Goal: Information Seeking & Learning: Learn about a topic

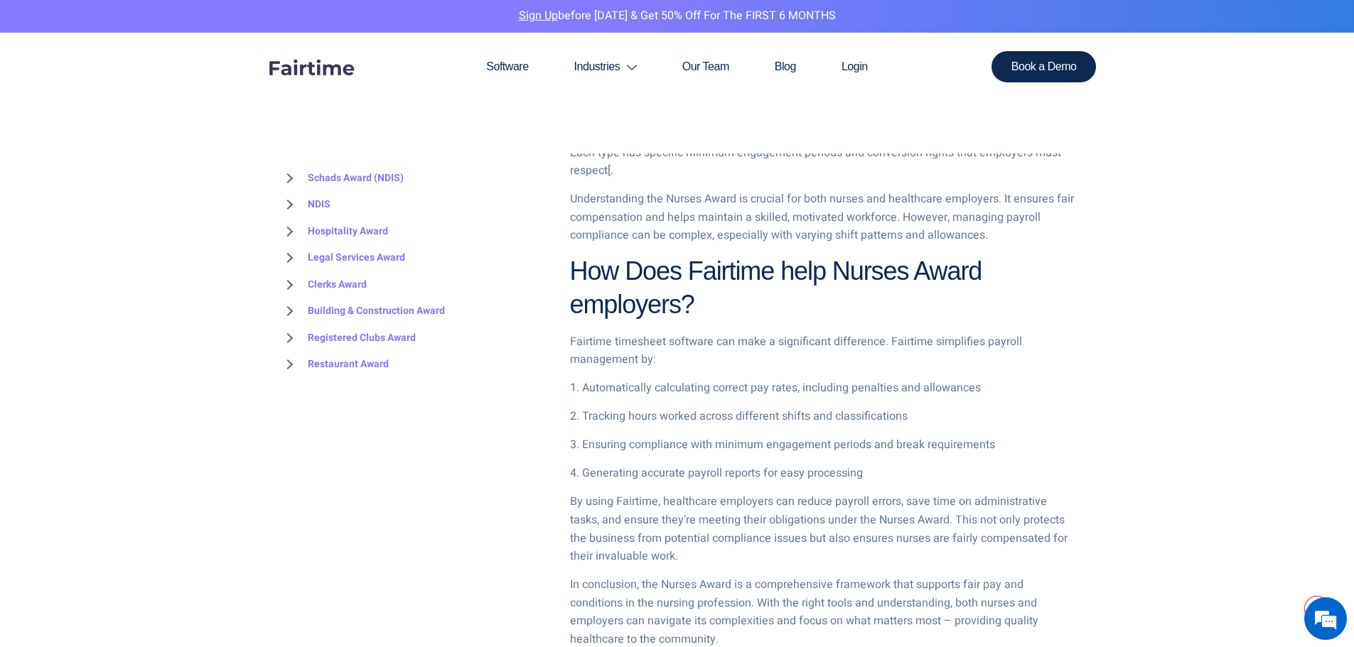
scroll to position [1777, 0]
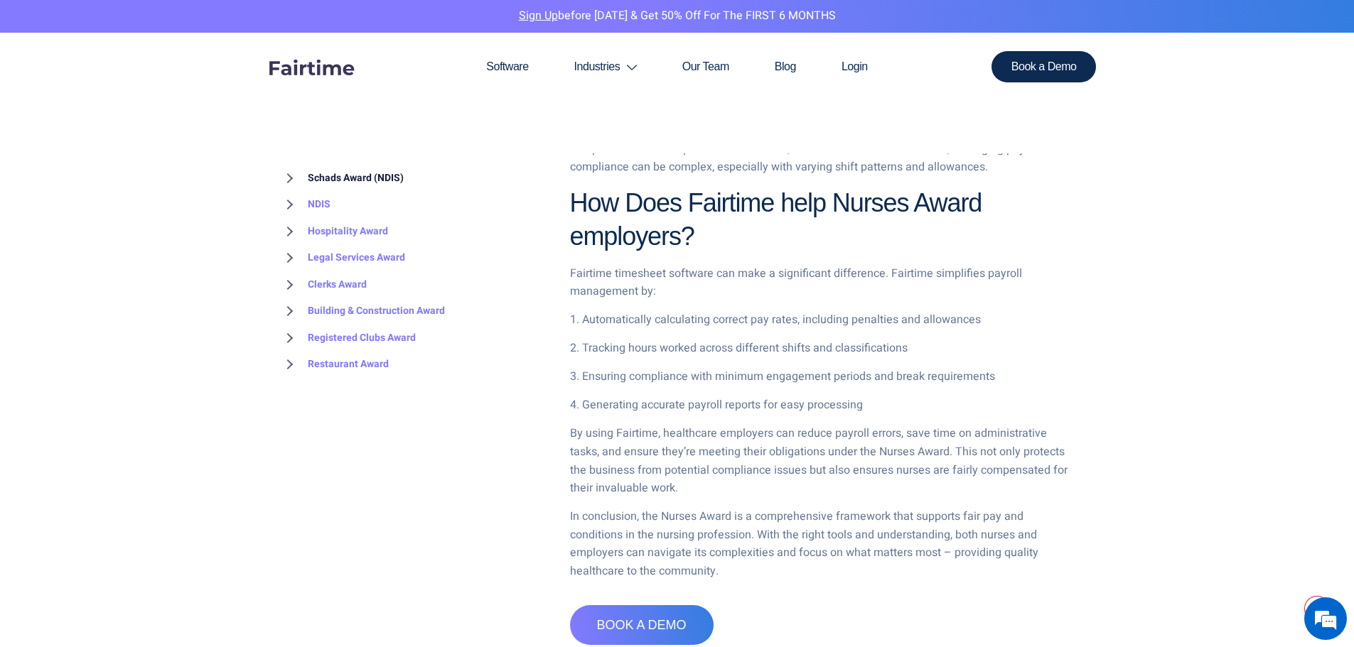
click at [306, 176] on link "Schads Award (NDIS)" at bounding box center [341, 178] width 124 height 27
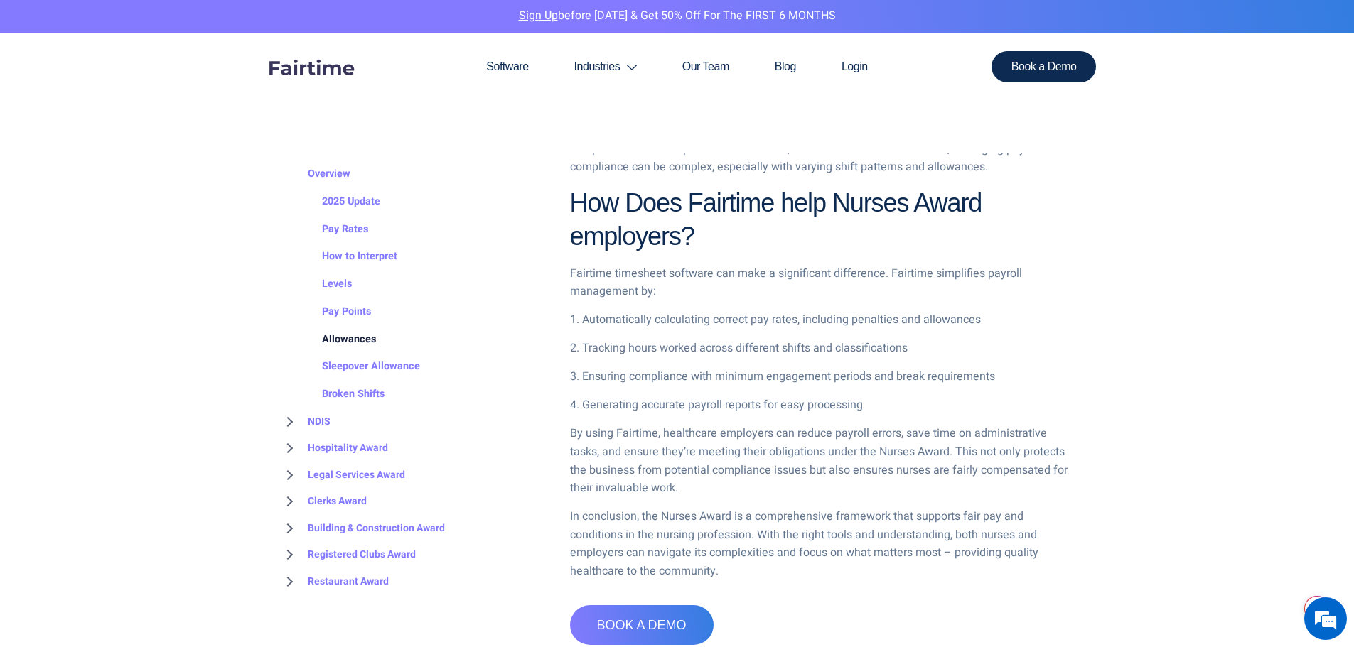
click at [350, 326] on link "Allowances" at bounding box center [334, 340] width 82 height 28
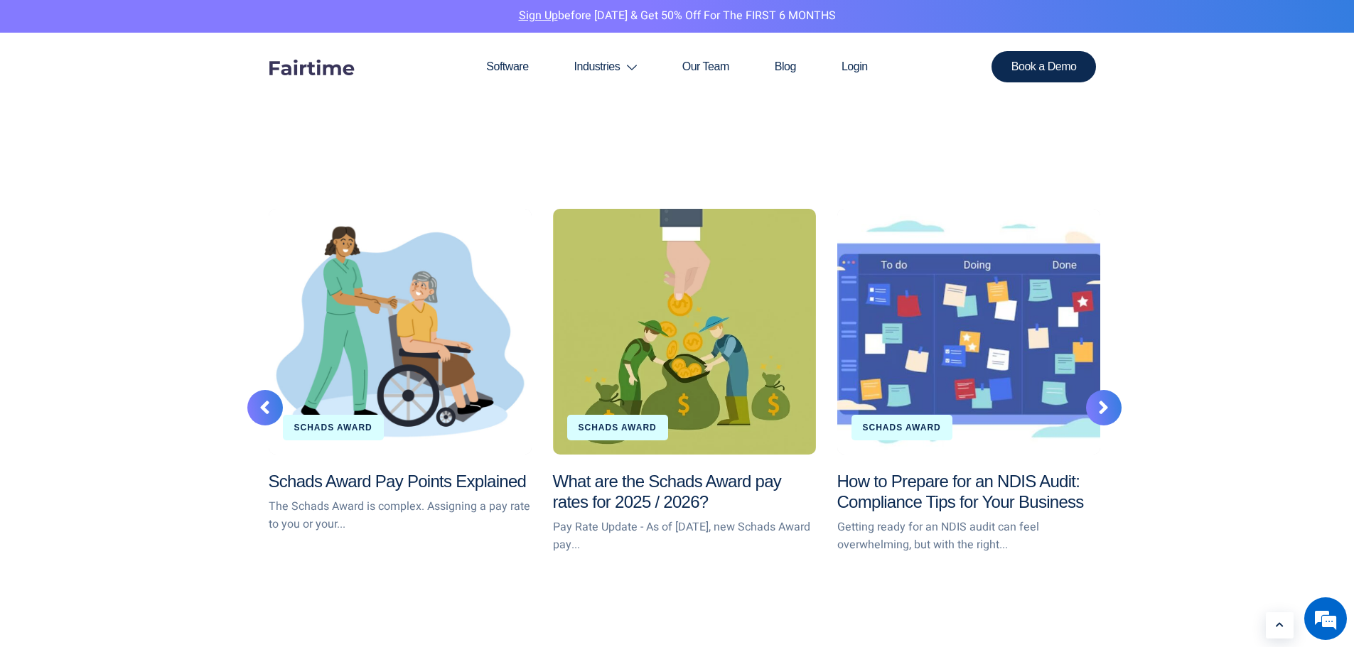
scroll to position [2132, 0]
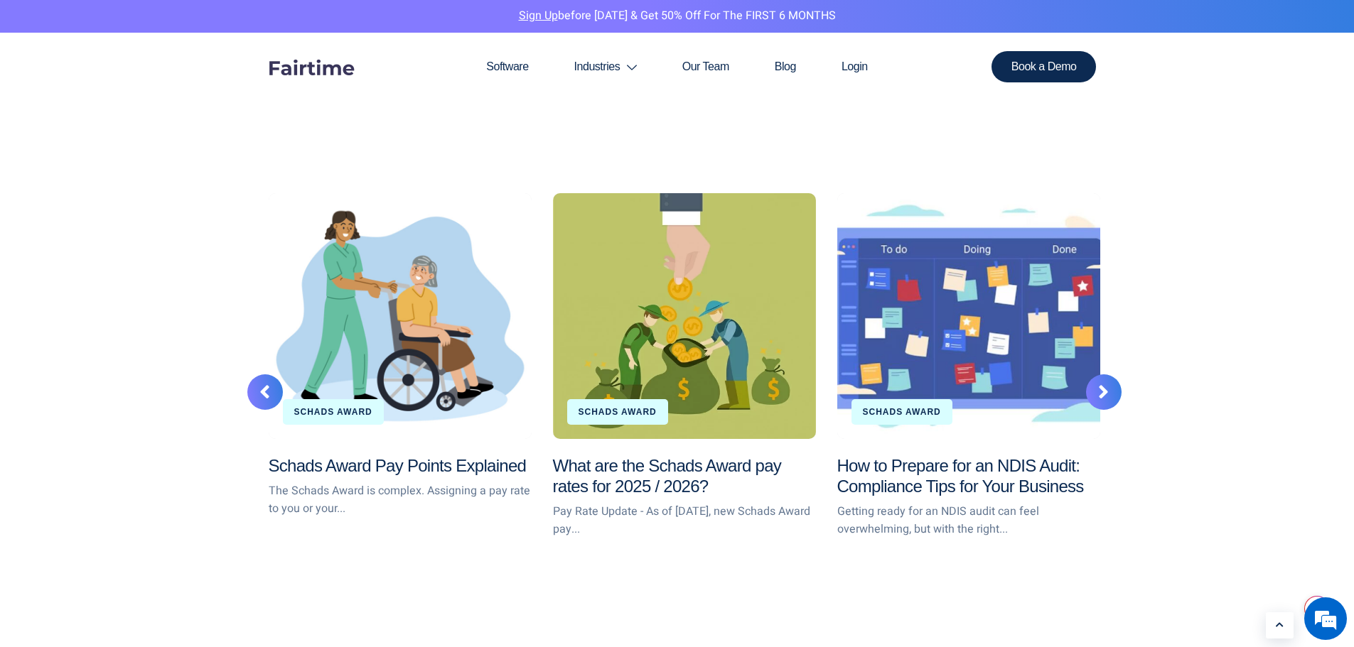
click at [1096, 384] on div at bounding box center [1104, 393] width 36 height 36
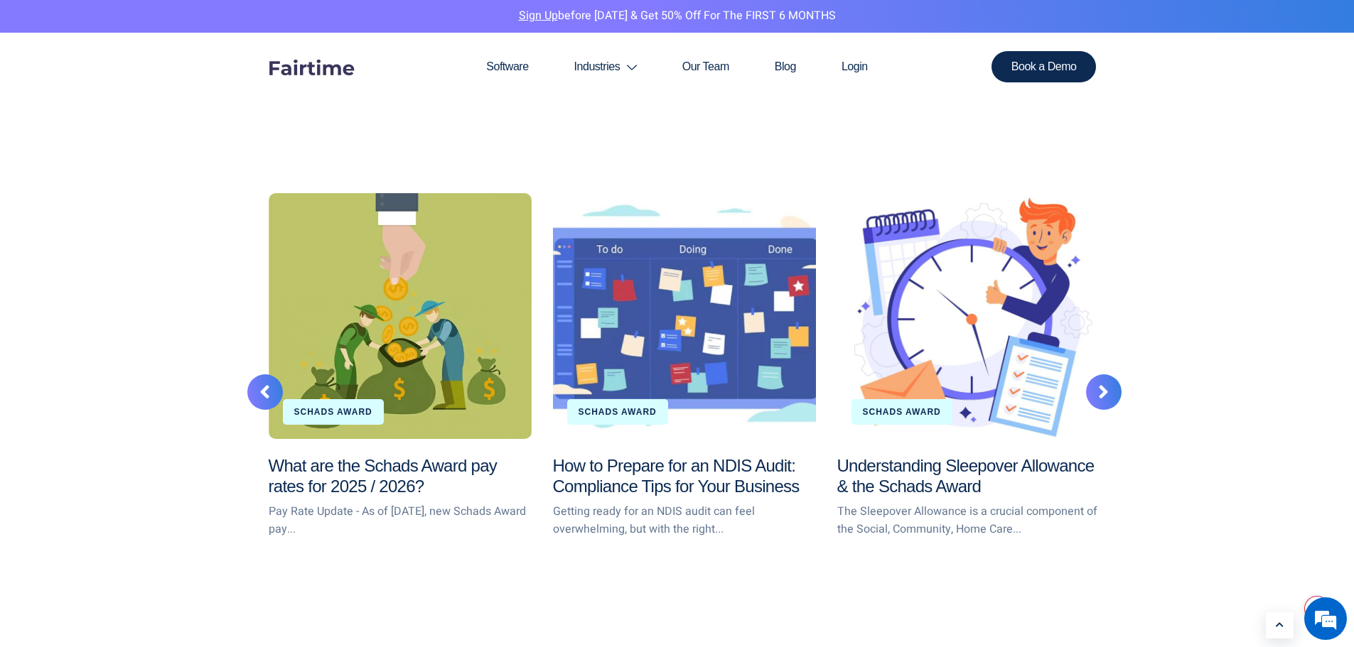
click at [1097, 397] on div at bounding box center [1104, 393] width 36 height 36
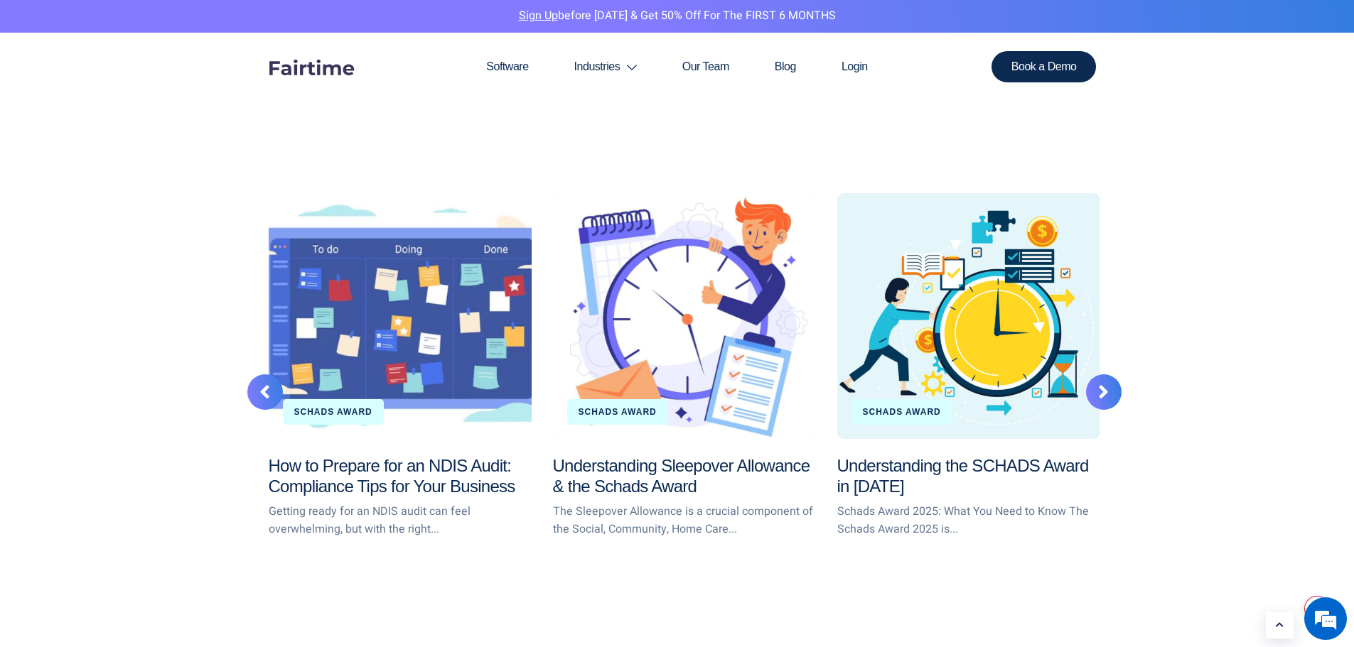
click at [1097, 399] on div at bounding box center [1104, 393] width 36 height 36
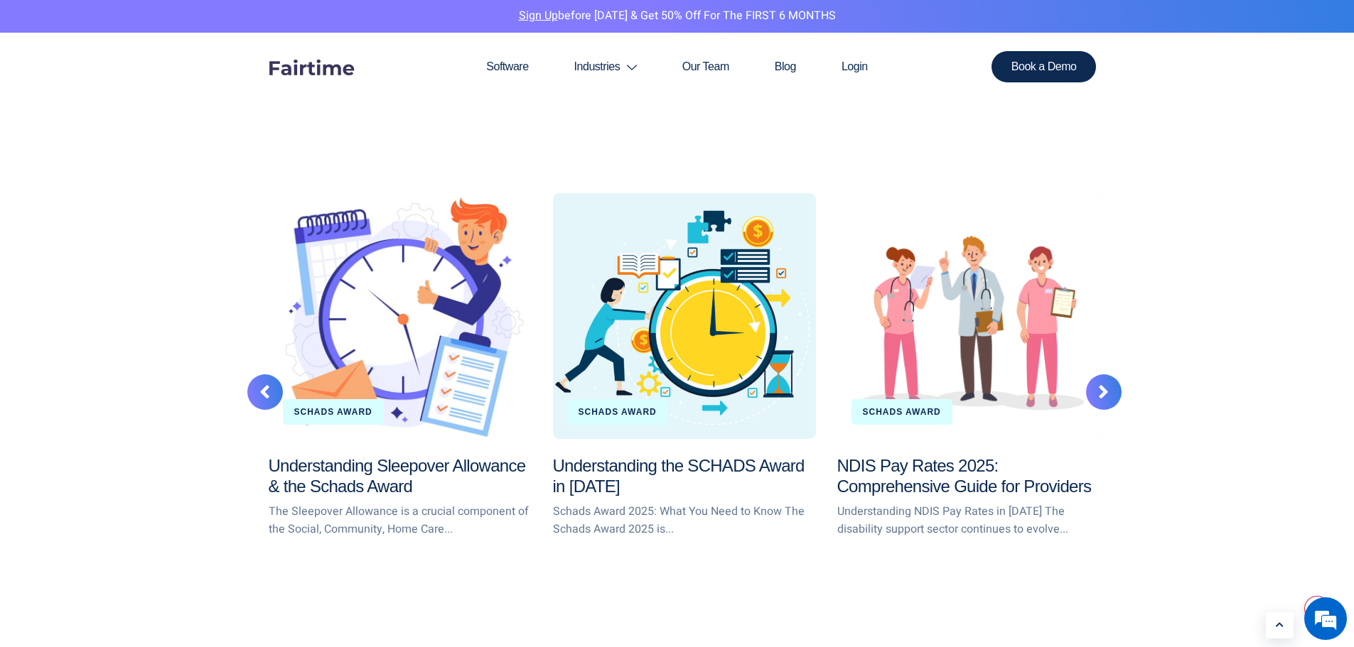
click at [1092, 397] on div at bounding box center [1104, 393] width 36 height 36
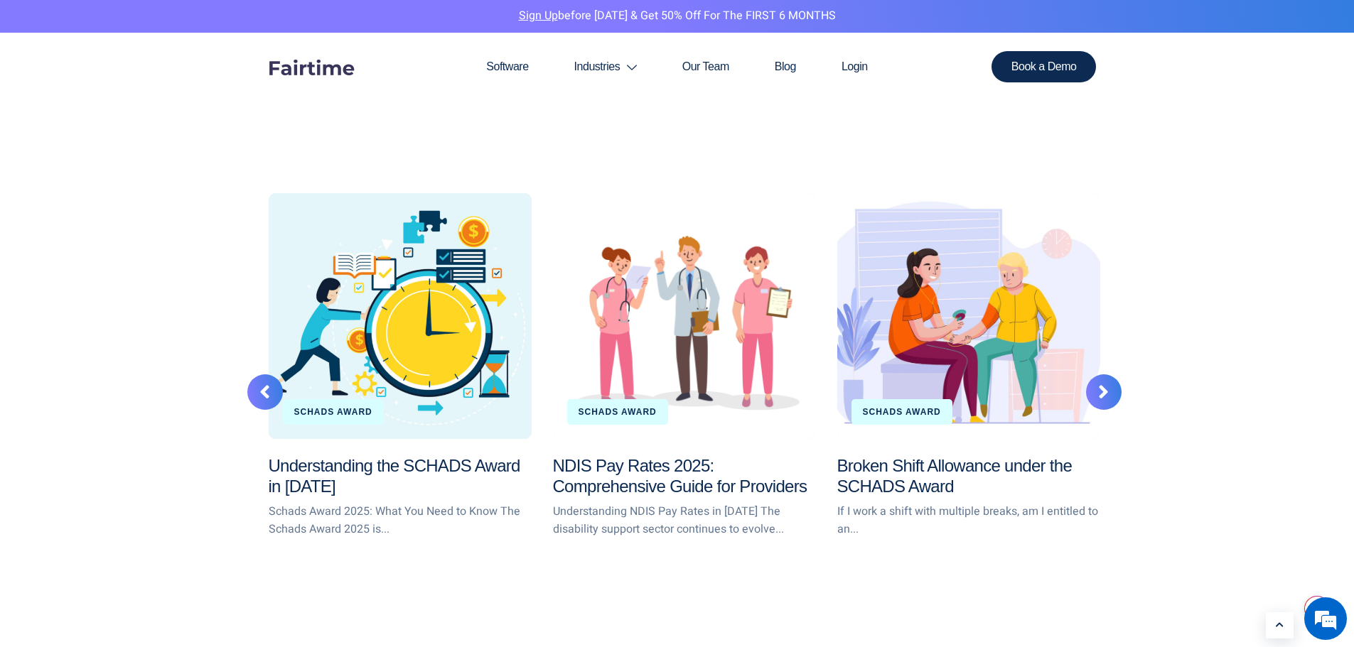
click at [1092, 392] on div at bounding box center [1104, 393] width 36 height 36
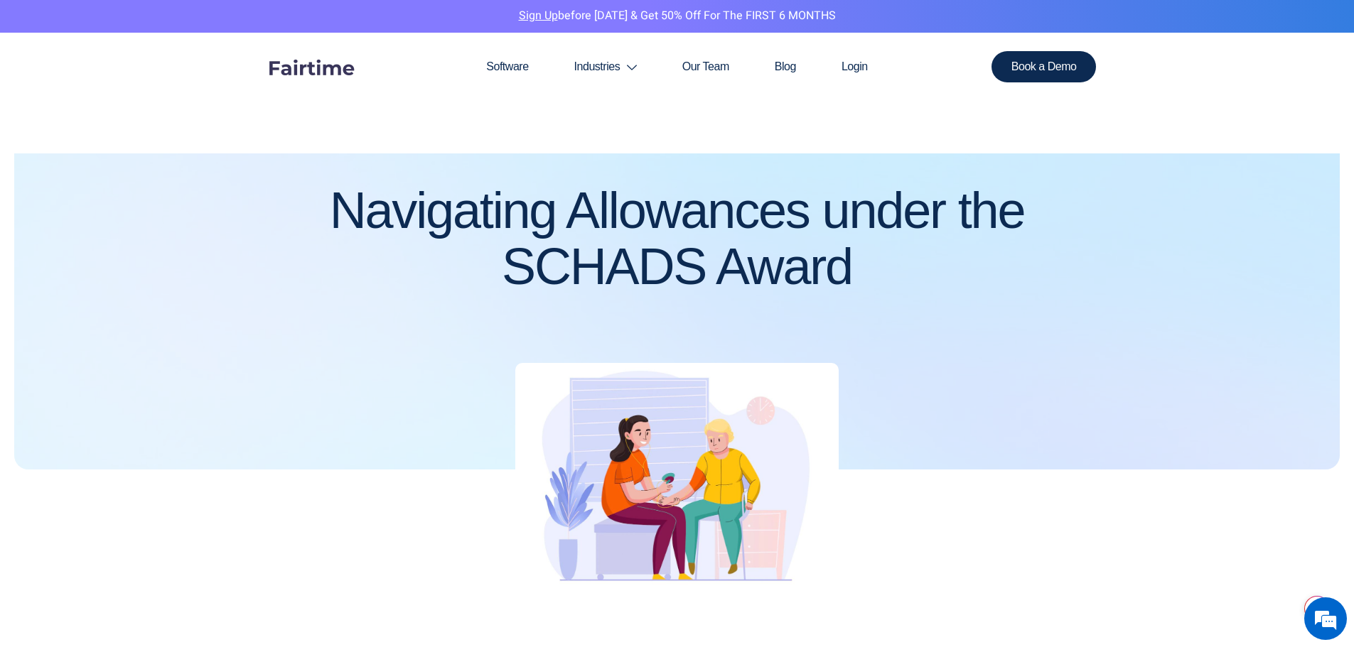
scroll to position [0, 0]
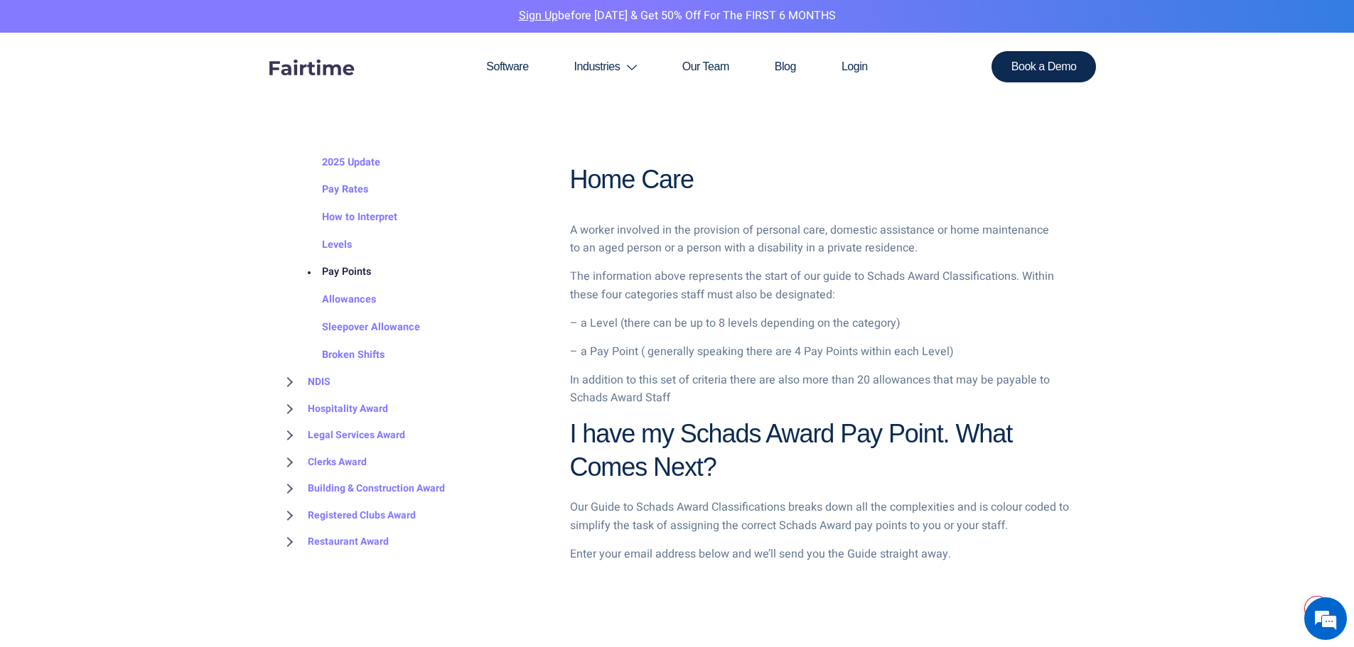
scroll to position [1563, 0]
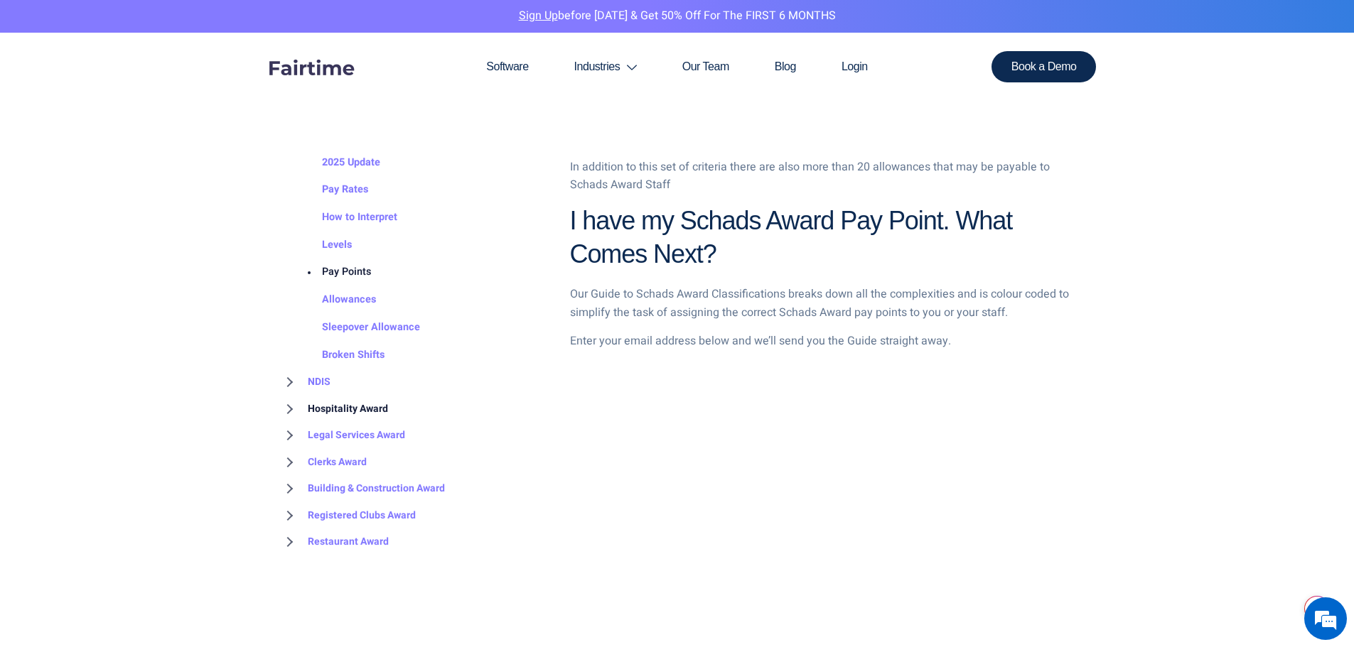
click at [362, 410] on link "Hospitality Award" at bounding box center [333, 408] width 109 height 27
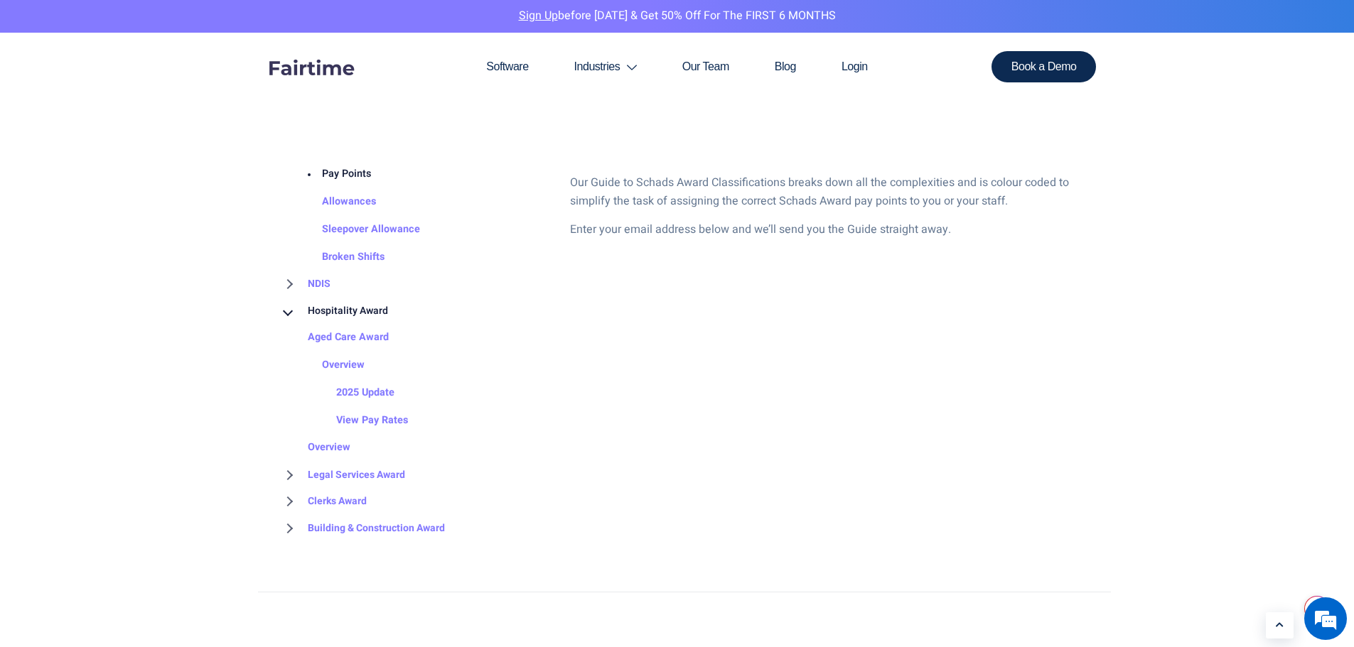
scroll to position [1706, 0]
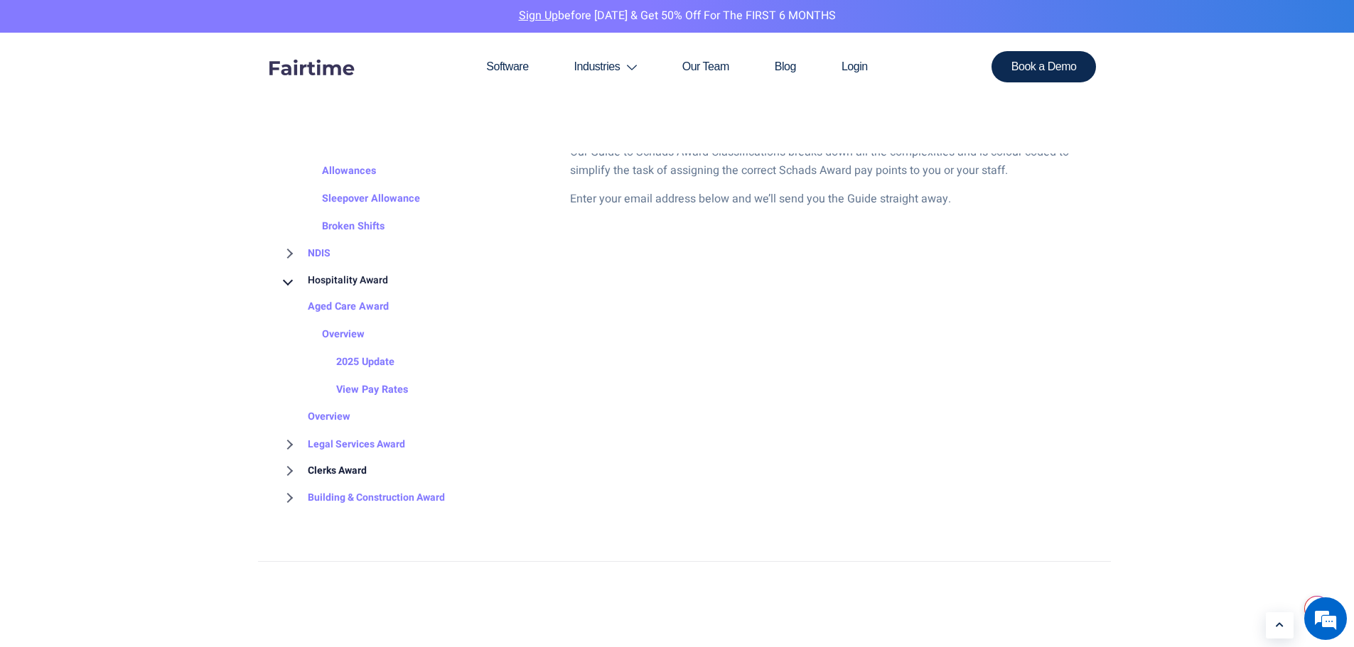
click at [320, 466] on link "Clerks Award" at bounding box center [322, 471] width 87 height 27
click at [291, 478] on link "Clerks Award" at bounding box center [322, 471] width 87 height 27
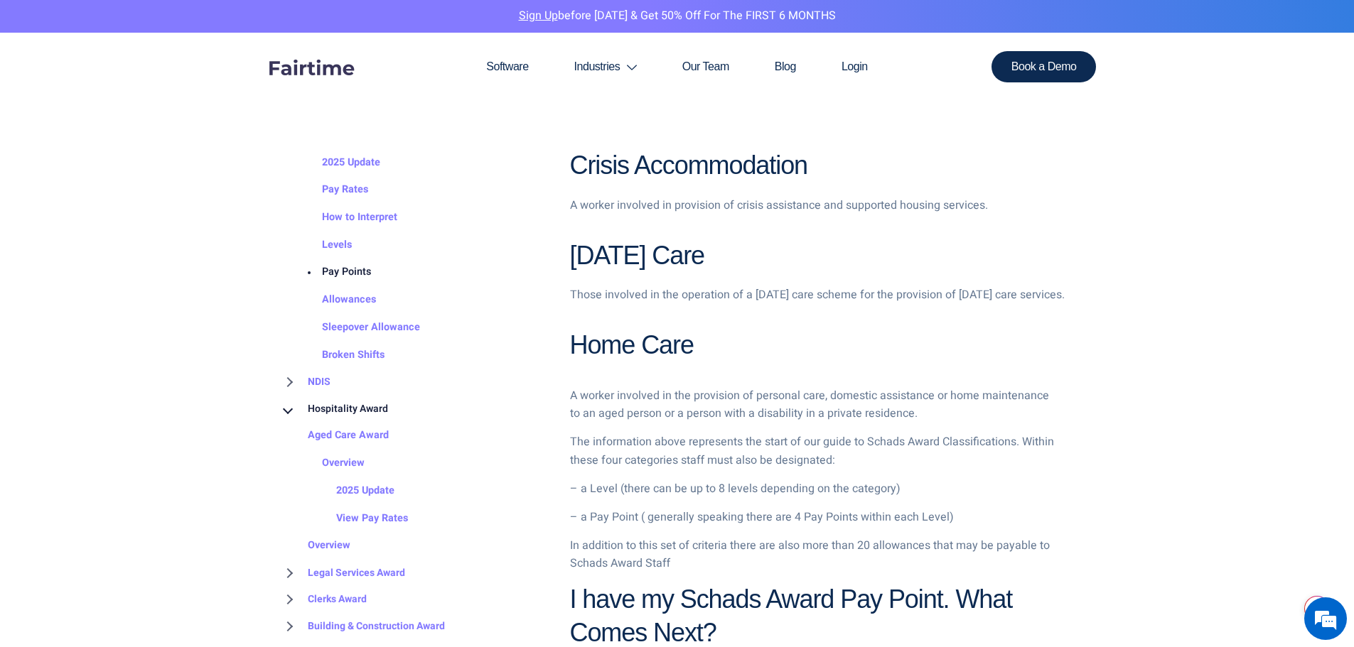
scroll to position [1137, 0]
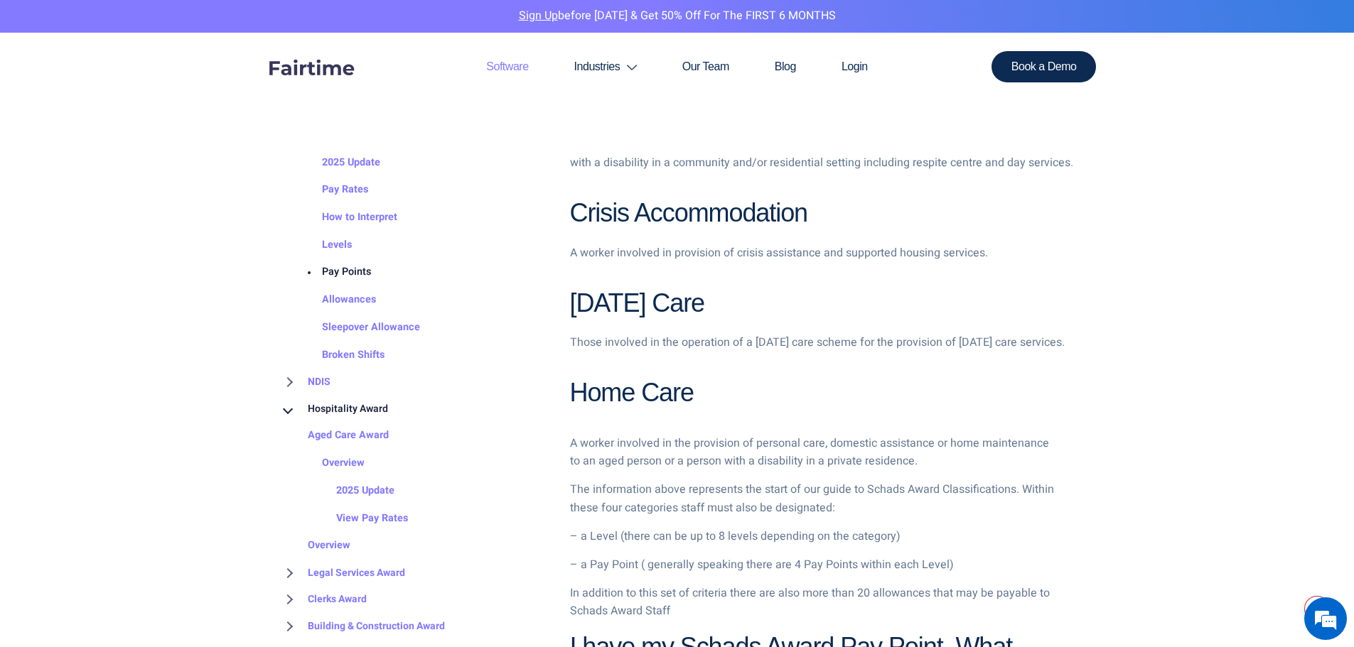
click at [517, 58] on link "Software" at bounding box center [506, 67] width 87 height 68
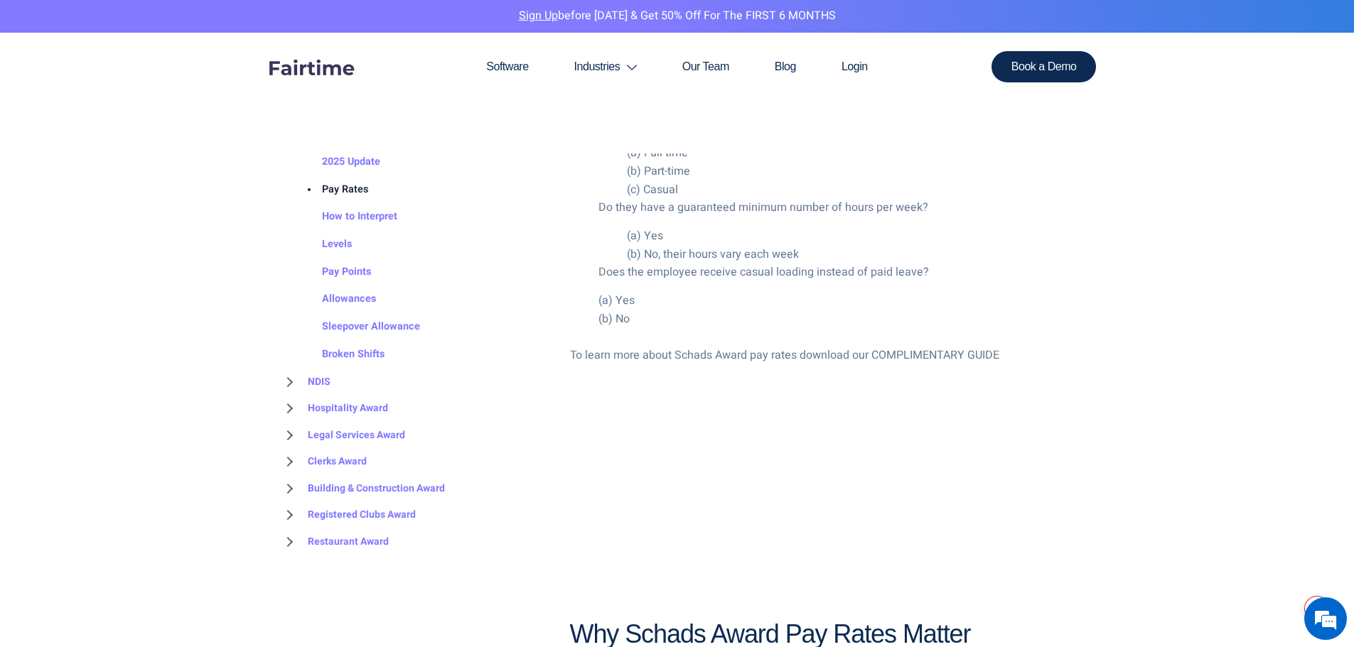
scroll to position [2914, 0]
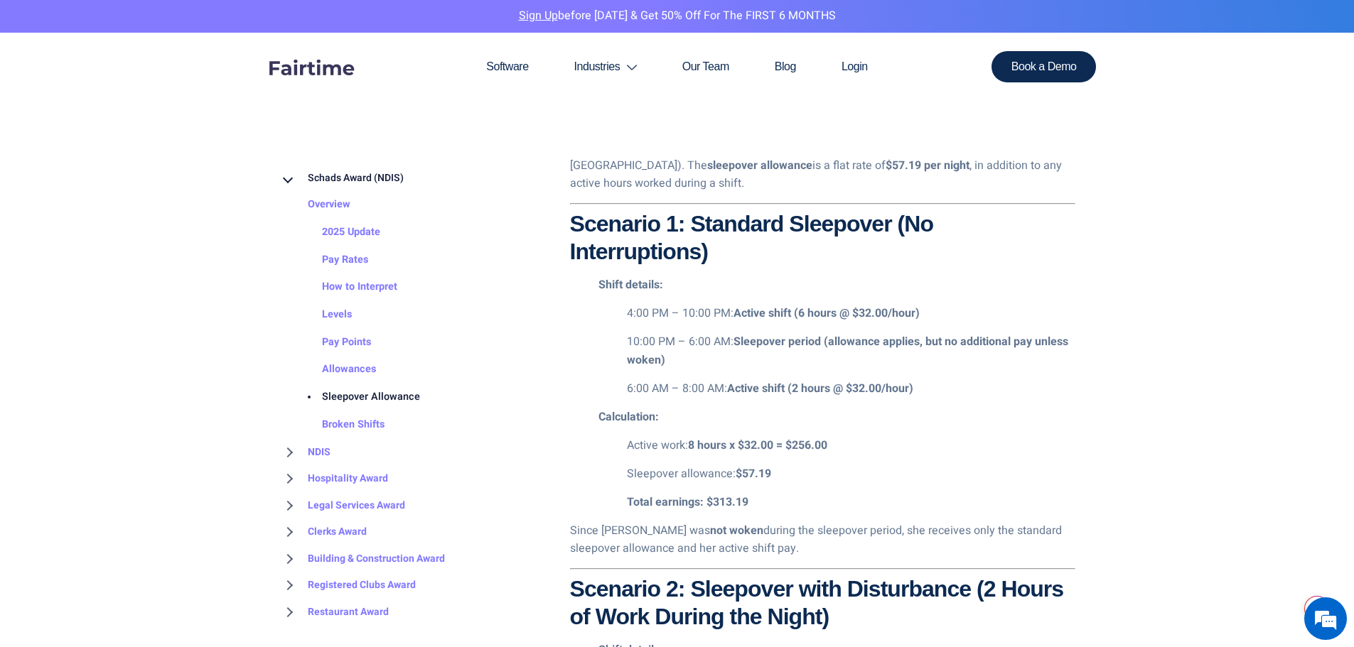
scroll to position [1777, 0]
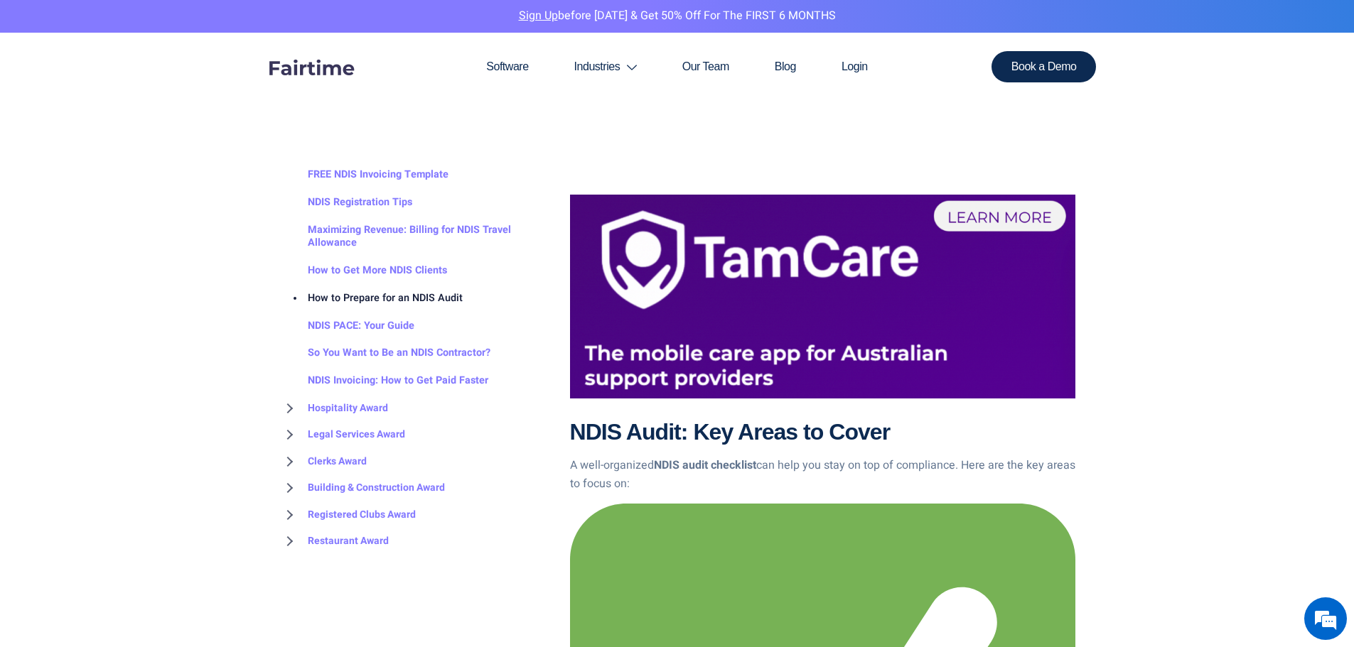
scroll to position [995, 0]
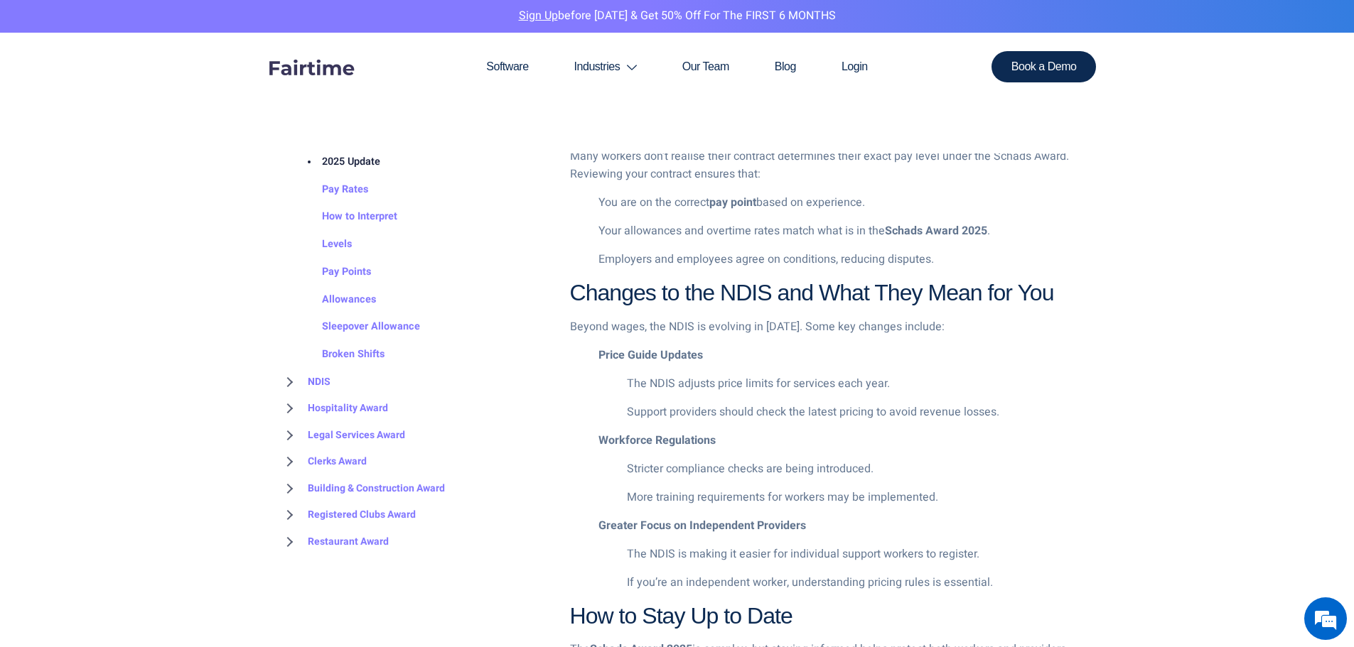
scroll to position [1563, 0]
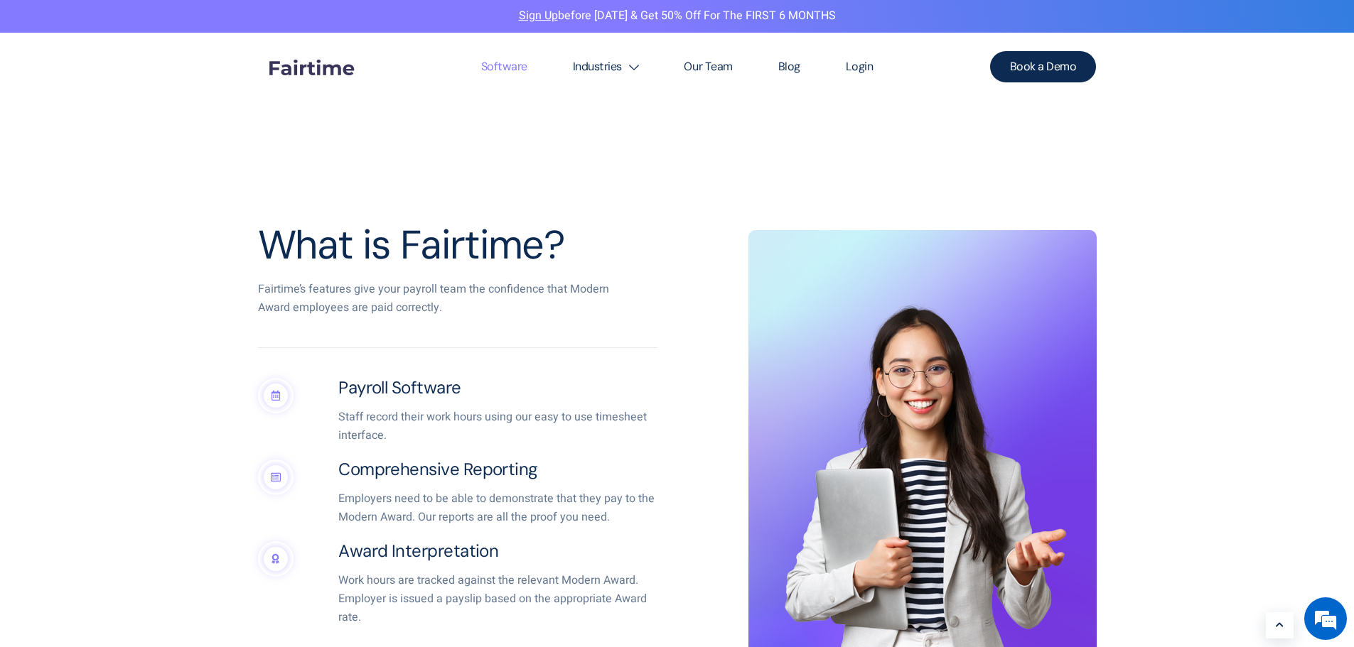
scroll to position [640, 0]
